Goal: Transaction & Acquisition: Purchase product/service

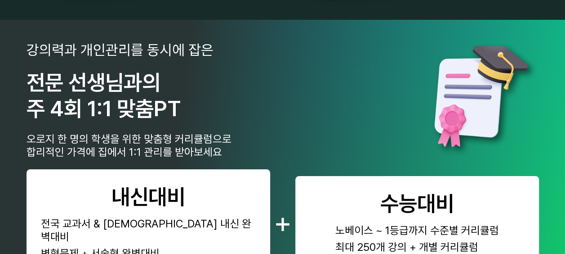
scroll to position [495, 0]
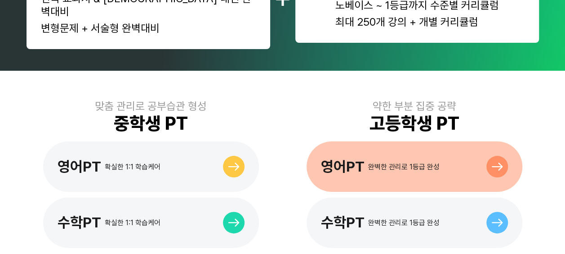
click at [368, 162] on div "완벽한 관리로 1등급 완성" at bounding box center [404, 166] width 72 height 9
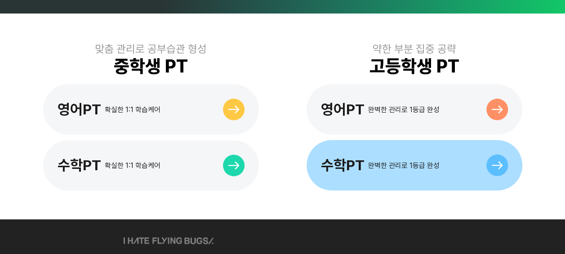
scroll to position [585, 0]
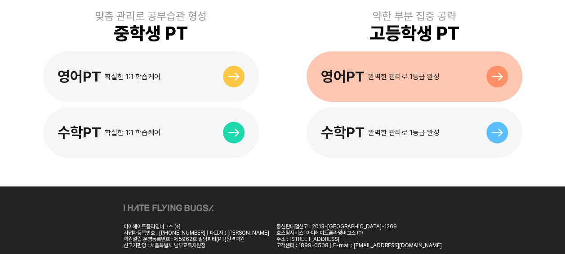
click at [365, 79] on div "영어PT 완벽한 관리로 1등급 완성" at bounding box center [415, 76] width 216 height 50
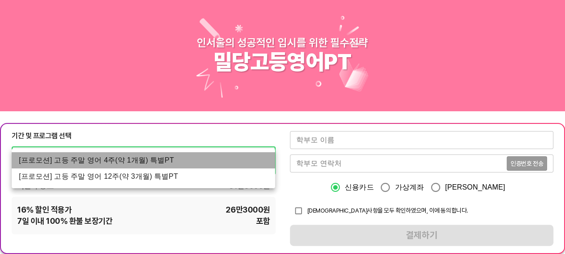
click at [148, 159] on li "[프로모션] 고등 주말 영어 4주(약 1개월) 특별PT" at bounding box center [144, 160] width 264 height 16
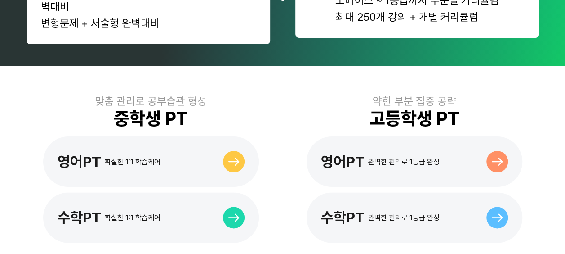
scroll to position [540, 0]
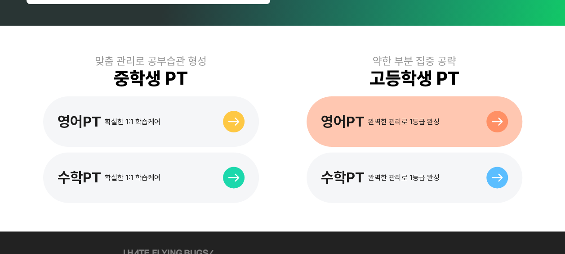
click at [376, 113] on div "영어PT 완벽한 관리로 1등급 완성" at bounding box center [380, 121] width 119 height 17
